Goal: Task Accomplishment & Management: Manage account settings

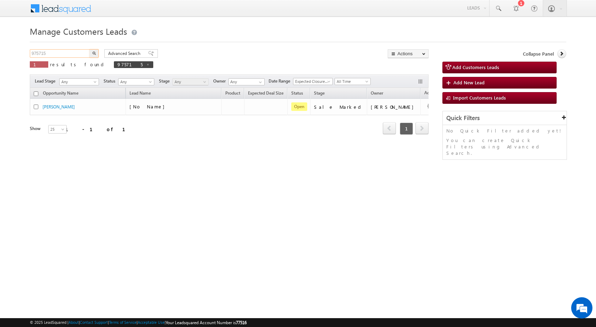
drag, startPoint x: 55, startPoint y: 56, endPoint x: 18, endPoint y: 53, distance: 37.0
click at [18, 53] on body "Menu Shubham Khandare sitar a8@ks erve." at bounding box center [298, 100] width 596 height 201
paste input "1833"
type input "971833"
click at [89, 49] on button "button" at bounding box center [93, 53] width 9 height 9
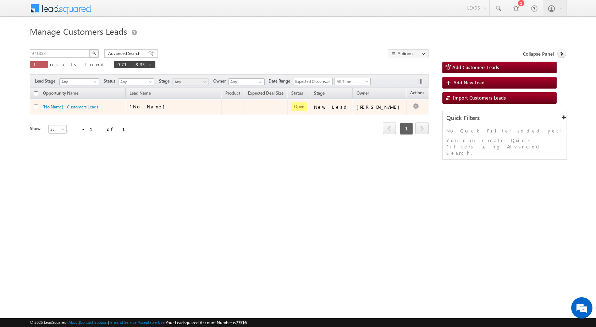
click at [171, 109] on div "[No Name]" at bounding box center [164, 107] width 71 height 6
click at [166, 105] on div "[No Name]" at bounding box center [164, 107] width 71 height 6
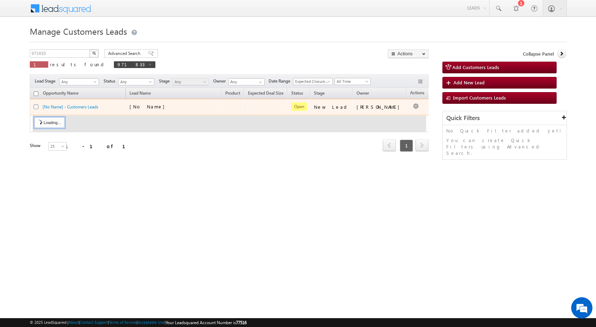
click at [166, 105] on div "[No Name]" at bounding box center [164, 107] width 71 height 6
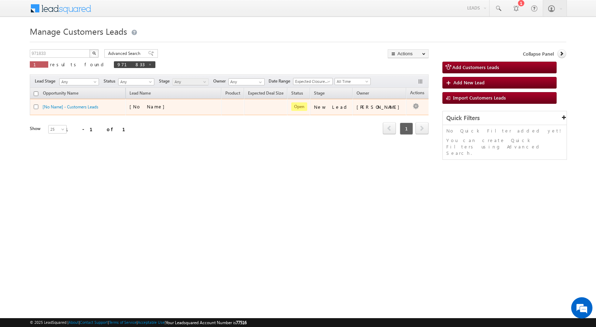
click at [176, 107] on div "[No Name]" at bounding box center [164, 107] width 71 height 6
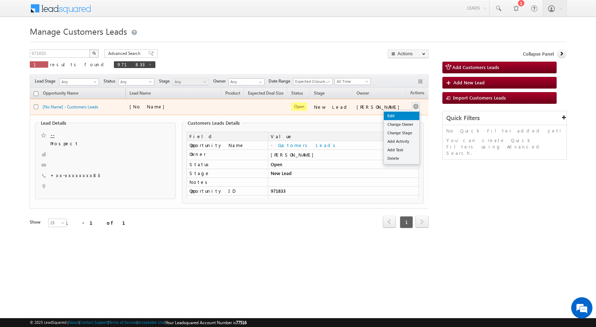
click at [402, 115] on link "Edit" at bounding box center [401, 116] width 35 height 9
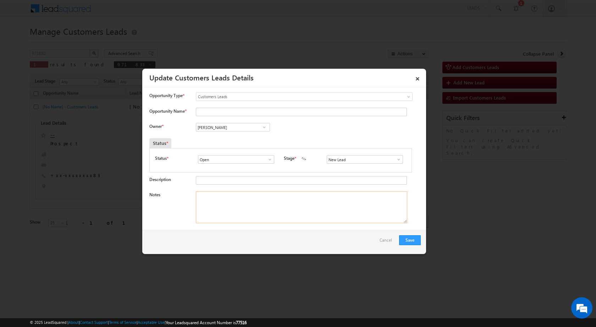
click at [221, 218] on textarea "Notes" at bounding box center [301, 208] width 211 height 32
paste textarea "TOP-UP 3 LAC - ALIGARH 202001 - DIPU KUMAR - 7455808983 -"
type textarea "TOP-UP 3 LAC - ALIGARH 202001 - DIPU KUMAR - 7455808983 -"
click at [396, 161] on span at bounding box center [398, 160] width 7 height 6
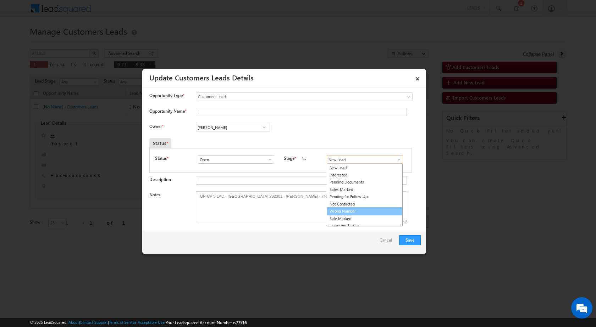
scroll to position [11, 0]
click at [349, 209] on link "Sale Marked" at bounding box center [365, 208] width 76 height 8
type input "Sale Marked"
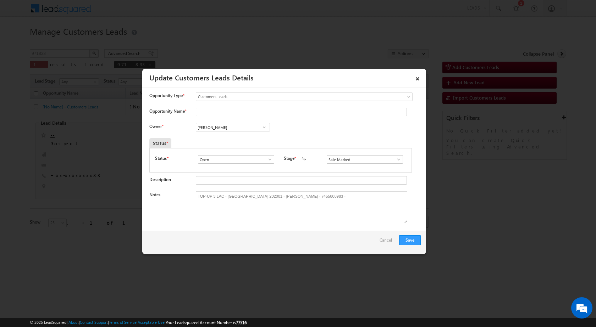
click at [293, 128] on div "Owner * Vikas Halwai Vikas Halwai Vikas Halwai" at bounding box center [284, 129] width 271 height 12
click at [273, 198] on textarea "TOP-UP 3 LAC - ALIGARH 202001 - DIPU KUMAR - 7455808983 -" at bounding box center [301, 208] width 211 height 32
drag, startPoint x: 260, startPoint y: 196, endPoint x: 285, endPoint y: 196, distance: 24.8
click at [285, 196] on textarea "TOP-UP 3 LAC - ALIGARH 202001 - DIPU KUMAR - 7455808983 -" at bounding box center [301, 208] width 211 height 32
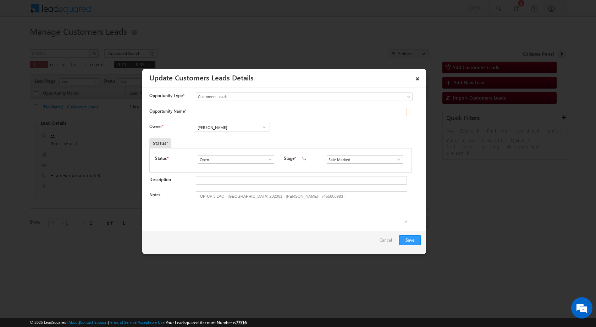
click at [209, 112] on input "Opportunity Name *" at bounding box center [301, 112] width 211 height 9
paste input "[PERSON_NAME]"
type input "[PERSON_NAME]"
click at [332, 129] on div "Owner * Vikas Halwai Vikas Halwai Vikas Halwai" at bounding box center [284, 129] width 271 height 12
click at [248, 131] on input "Vikas Halwai" at bounding box center [233, 127] width 74 height 9
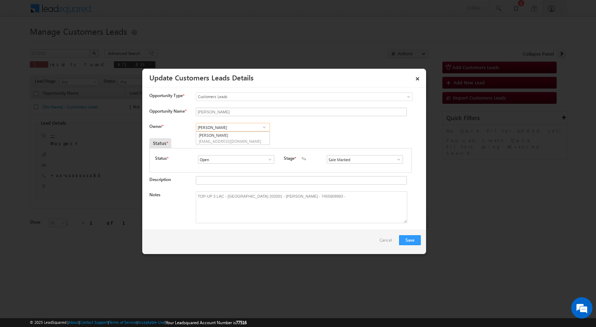
paste input "[PERSON_NAME]"
click at [262, 127] on span at bounding box center [264, 128] width 7 height 6
click at [235, 128] on input "[PERSON_NAME]" at bounding box center [233, 127] width 74 height 9
type input "R"
paste input "[PERSON_NAME]"
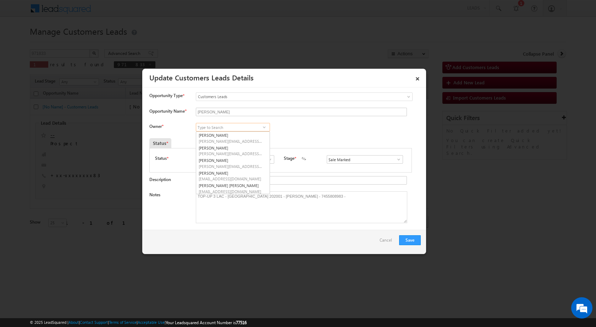
type input "[PERSON_NAME]"
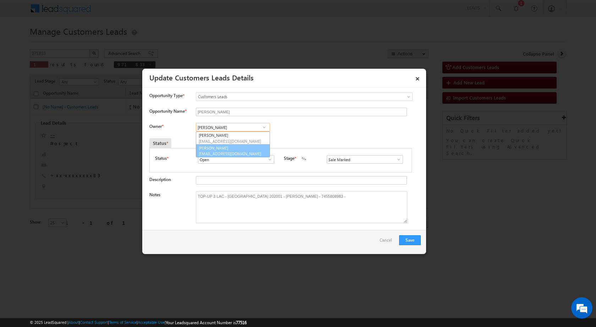
click at [227, 151] on link "Rahul Kumar rahul.kumar1@sgrlimited.in" at bounding box center [233, 150] width 74 height 13
click at [417, 243] on button "Save" at bounding box center [410, 241] width 22 height 10
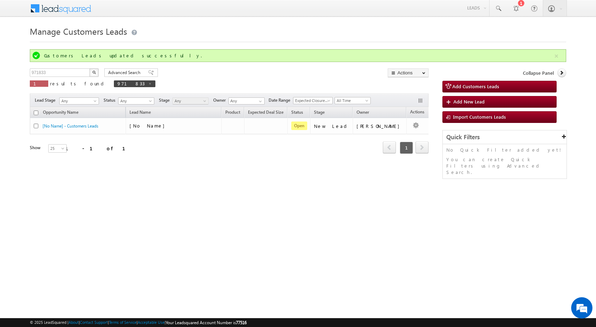
drag, startPoint x: 191, startPoint y: 201, endPoint x: 215, endPoint y: 188, distance: 27.0
click at [192, 201] on html "Menu Shubham Khandare sitar a8@ks erve." at bounding box center [298, 109] width 596 height 219
click at [243, 162] on div "Opportunity Name Lead Name Product Expected Deal Size Status Stage Owner Action…" at bounding box center [229, 135] width 399 height 56
